Goal: Transaction & Acquisition: Book appointment/travel/reservation

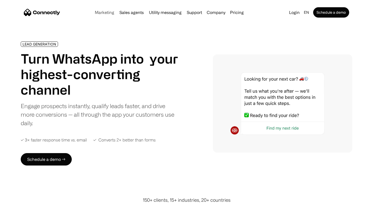
click at [109, 12] on link "Marketing" at bounding box center [105, 12] width 24 height 4
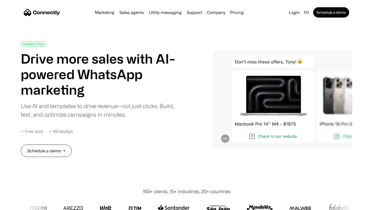
click at [50, 152] on link "Schedule a demo →" at bounding box center [46, 151] width 51 height 12
